Goal: Find specific page/section: Find specific page/section

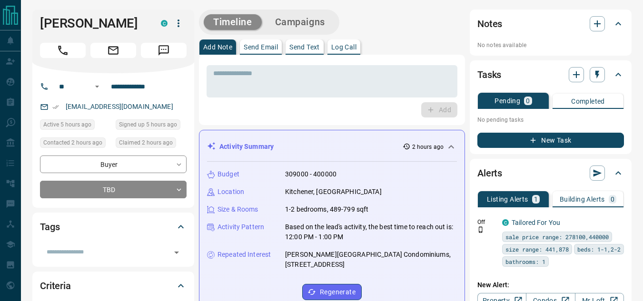
click at [451, 148] on icon at bounding box center [450, 146] width 11 height 11
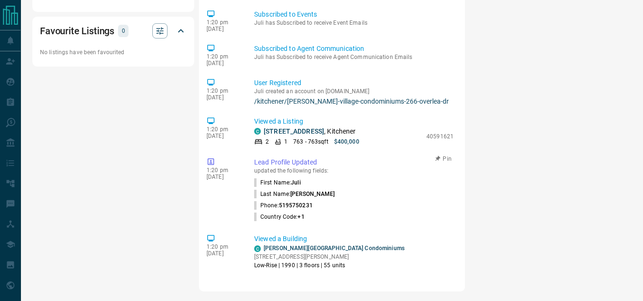
scroll to position [249, 0]
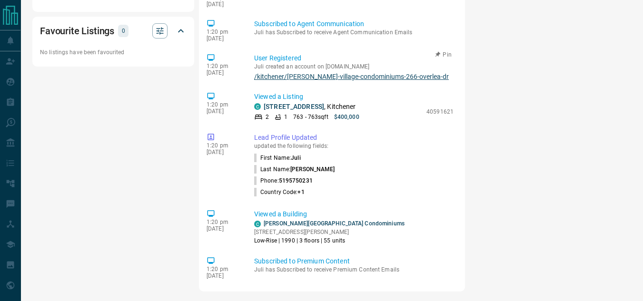
click at [309, 77] on link "/kitchener/[PERSON_NAME]-village-condominiums-266-overlea-dr" at bounding box center [353, 77] width 199 height 8
click at [300, 104] on link "[STREET_ADDRESS]" at bounding box center [294, 107] width 60 height 8
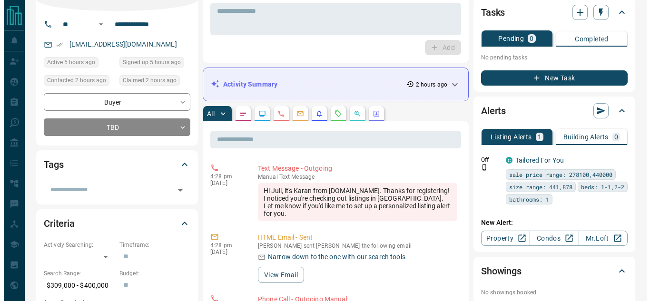
scroll to position [0, 0]
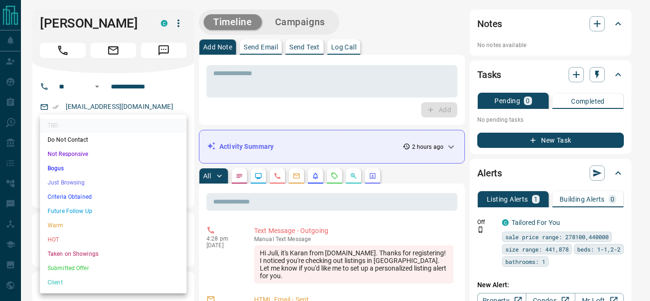
click at [73, 182] on li "Just Browsing" at bounding box center [113, 183] width 147 height 14
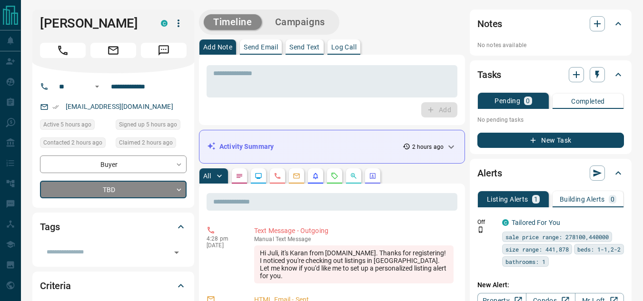
type input "*"
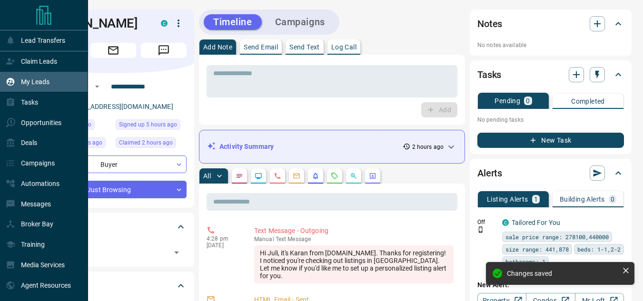
click at [13, 87] on icon at bounding box center [11, 82] width 10 height 10
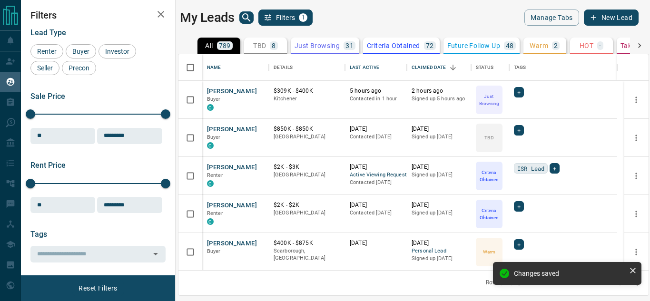
scroll to position [209, 463]
